Goal: Transaction & Acquisition: Purchase product/service

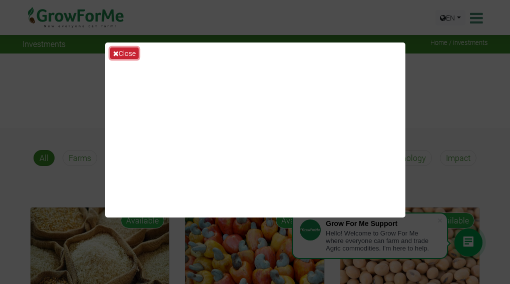
click at [112, 53] on button "Close" at bounding box center [124, 54] width 29 height 12
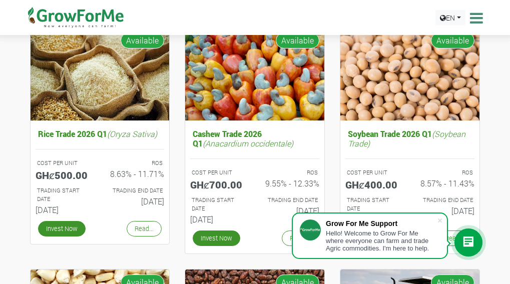
scroll to position [200, 0]
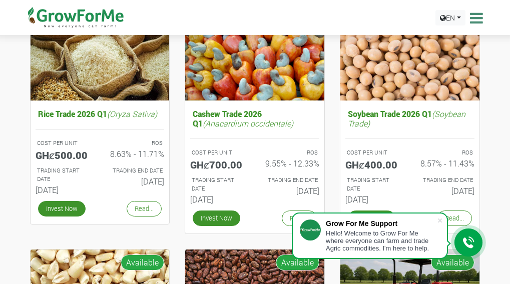
click at [181, 120] on div "Cashew Trade 2026 Q1 (Anacardium occidentale) COST PER UNIT GHȼ700.00 ROS 9.55%…" at bounding box center [254, 123] width 155 height 233
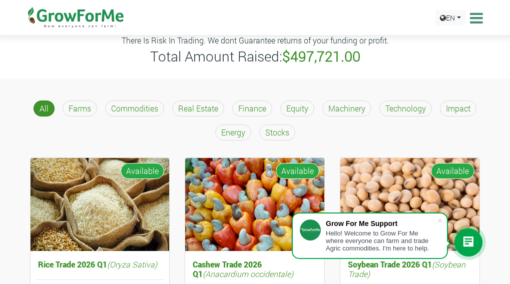
scroll to position [40, 0]
